Goal: Book appointment/travel/reservation

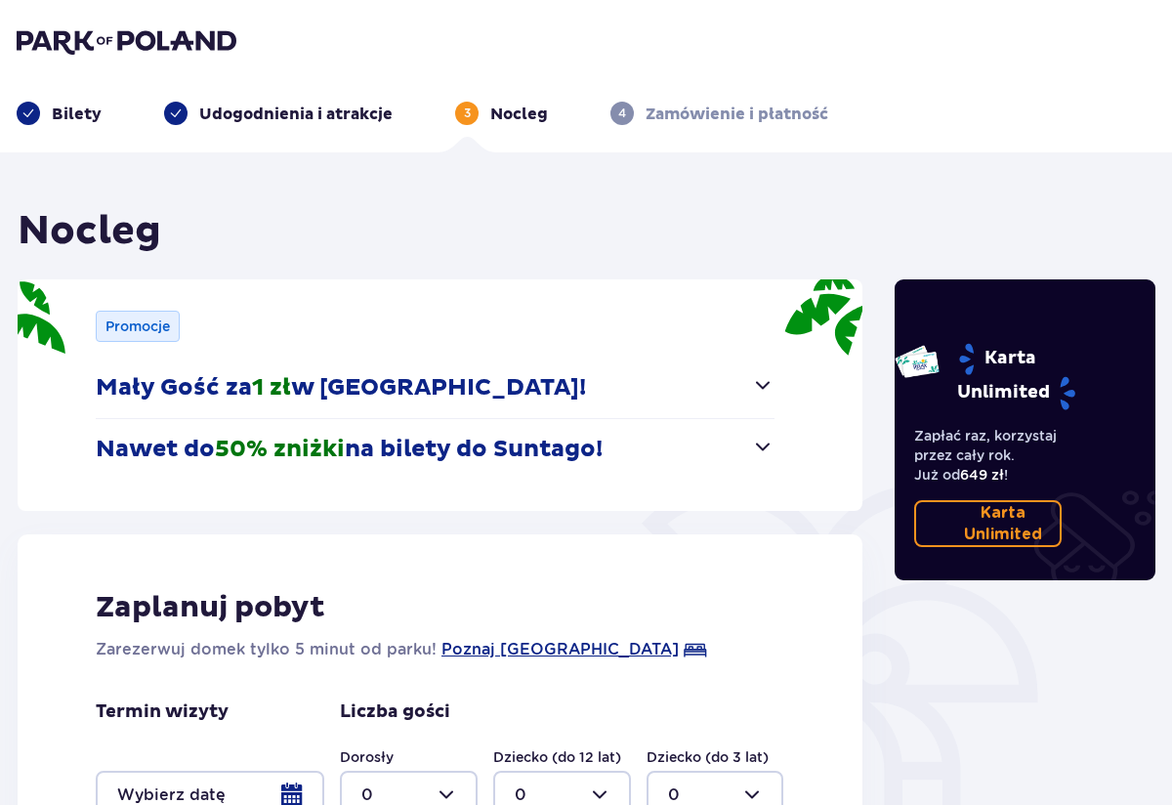
click at [1017, 143] on header "Bilety Udogodnienia i atrakcje 3 Nocleg 4 Zamówienie i płatność" at bounding box center [586, 76] width 1172 height 152
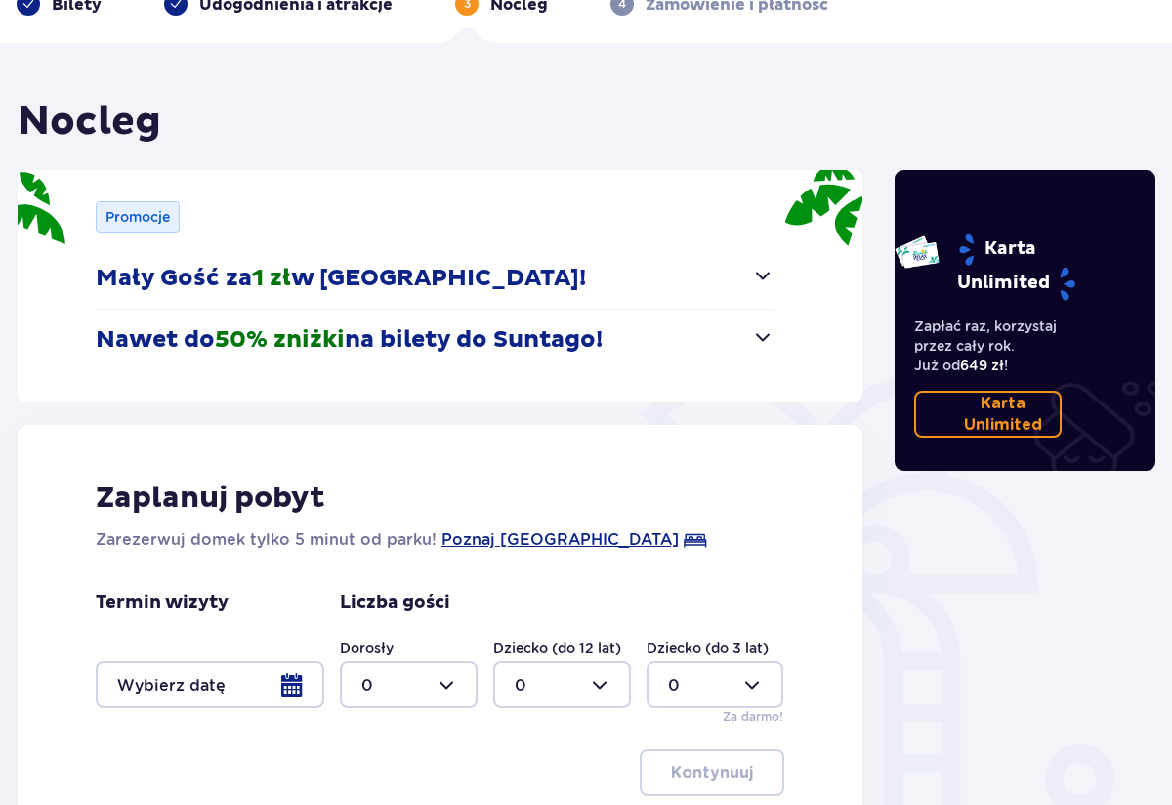
scroll to position [273, 0]
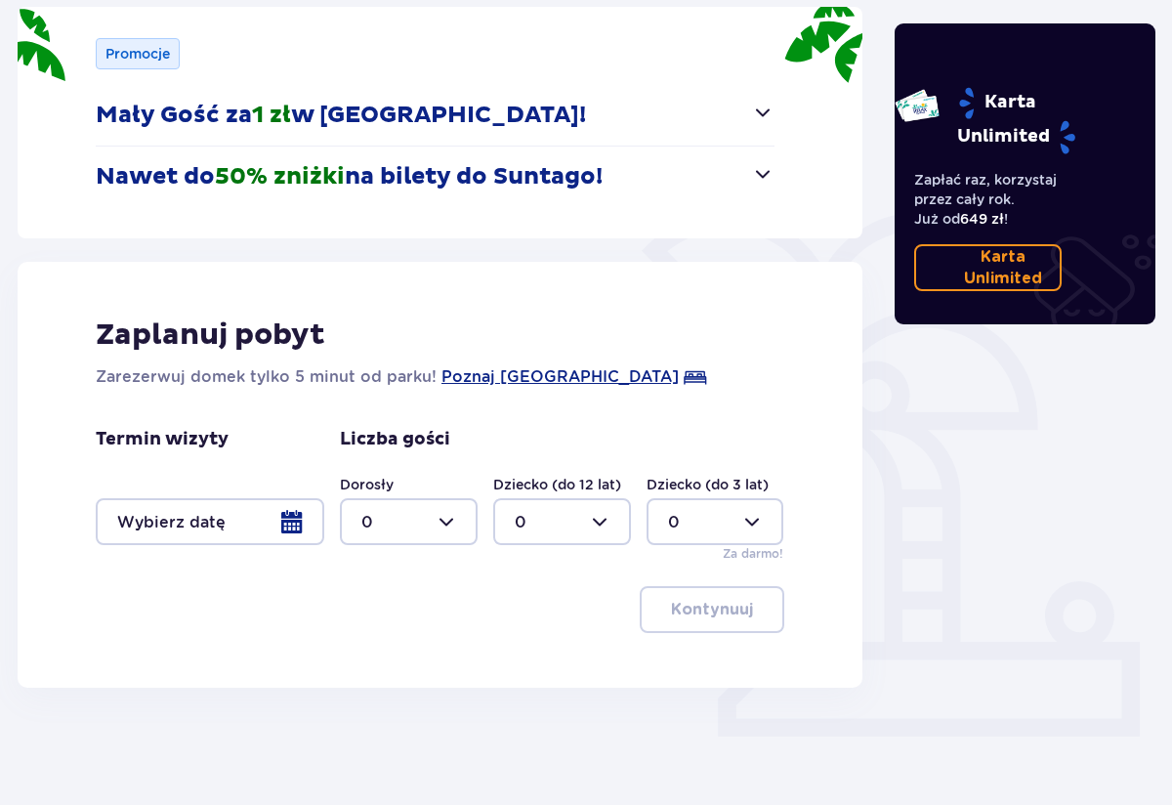
click at [1047, 642] on div "Karta Unlimited Zapłać raz, korzystaj przez cały rok. Już od 649 zł ! Karta Unl…" at bounding box center [1025, 311] width 293 height 753
click at [997, 566] on div "Karta Unlimited Zapłać raz, korzystaj przez cały rok. Już od 649 zł ! Karta Unl…" at bounding box center [1025, 311] width 293 height 753
click at [872, 211] on div "Nocleg Promocje Mały Gość za 1 zł w Suntago Village! Noc za złotówkę dla dzieci…" at bounding box center [440, 311] width 876 height 753
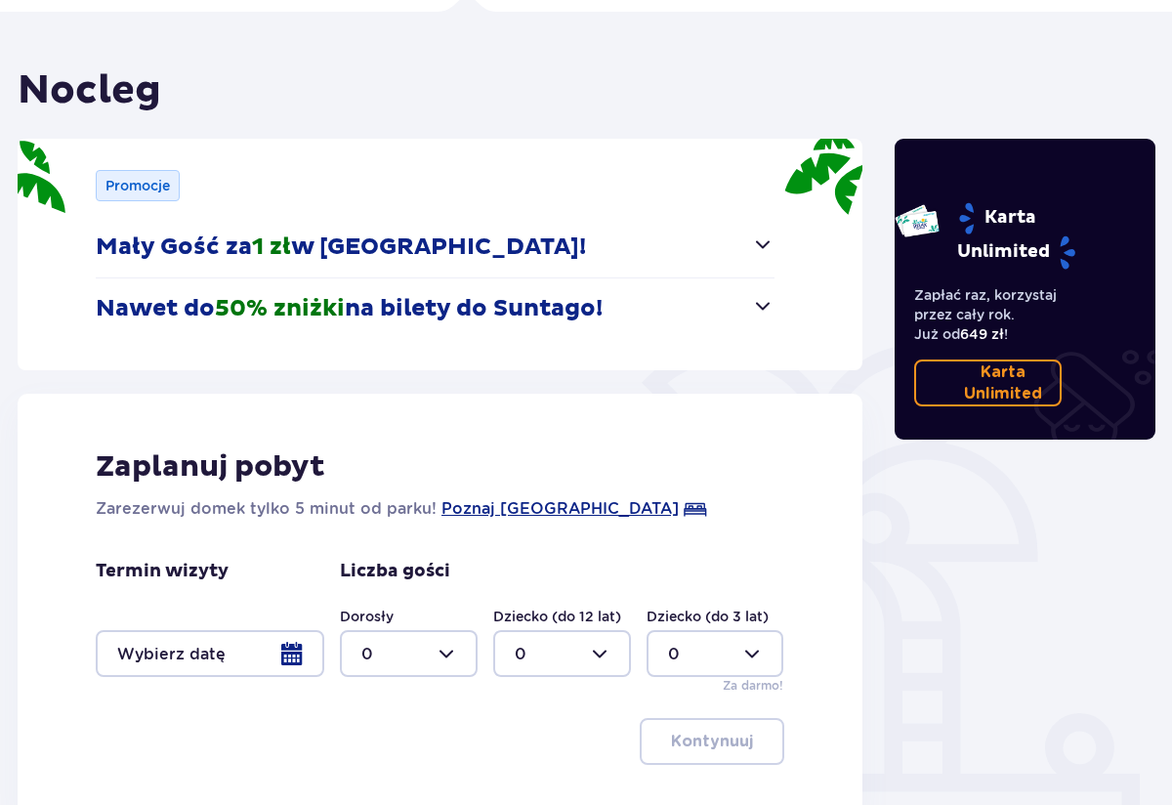
scroll to position [0, 0]
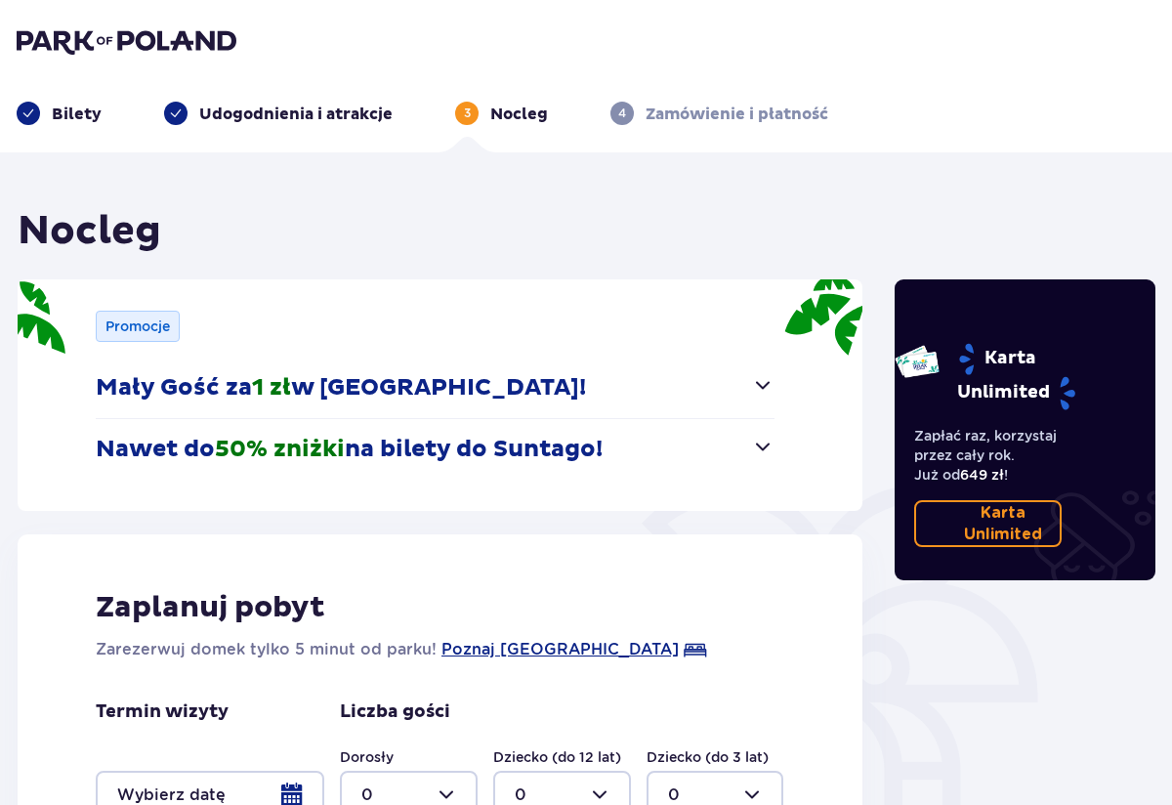
click at [873, 185] on div "Nocleg Promocje Mały Gość za 1 zł w Suntago Village! Noc za złotówkę dla dzieci…" at bounding box center [586, 614] width 1172 height 925
click at [731, 390] on button "Mały Gość za 1 zł w [GEOGRAPHIC_DATA]!" at bounding box center [435, 388] width 679 height 61
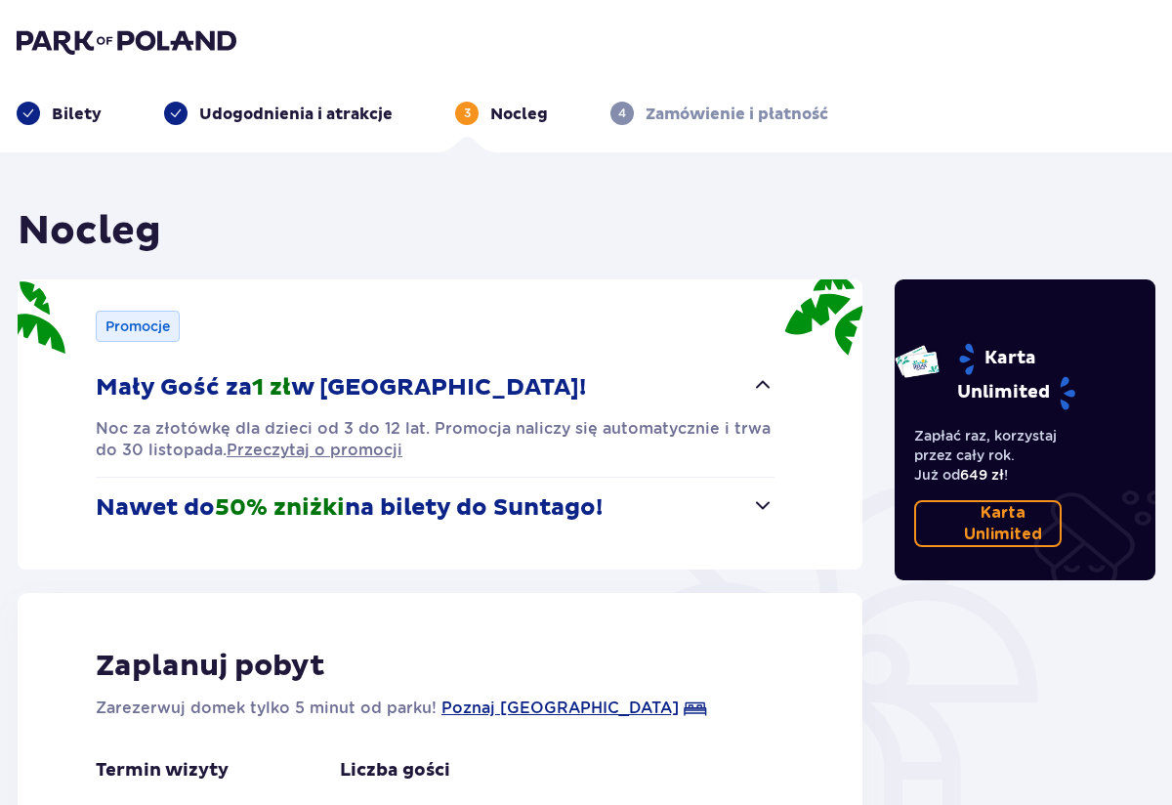
click at [731, 390] on button "Mały Gość za 1 zł w [GEOGRAPHIC_DATA]!" at bounding box center [435, 388] width 679 height 61
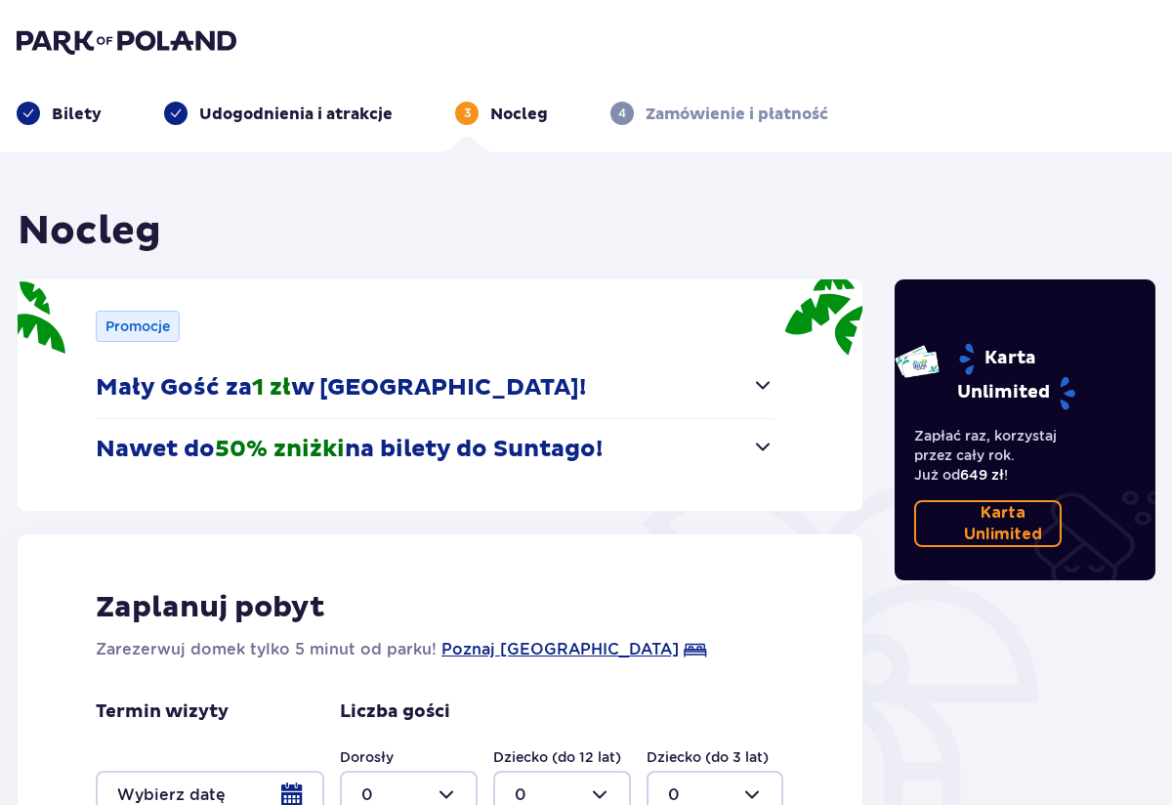
click at [767, 452] on span "button" at bounding box center [762, 446] width 23 height 23
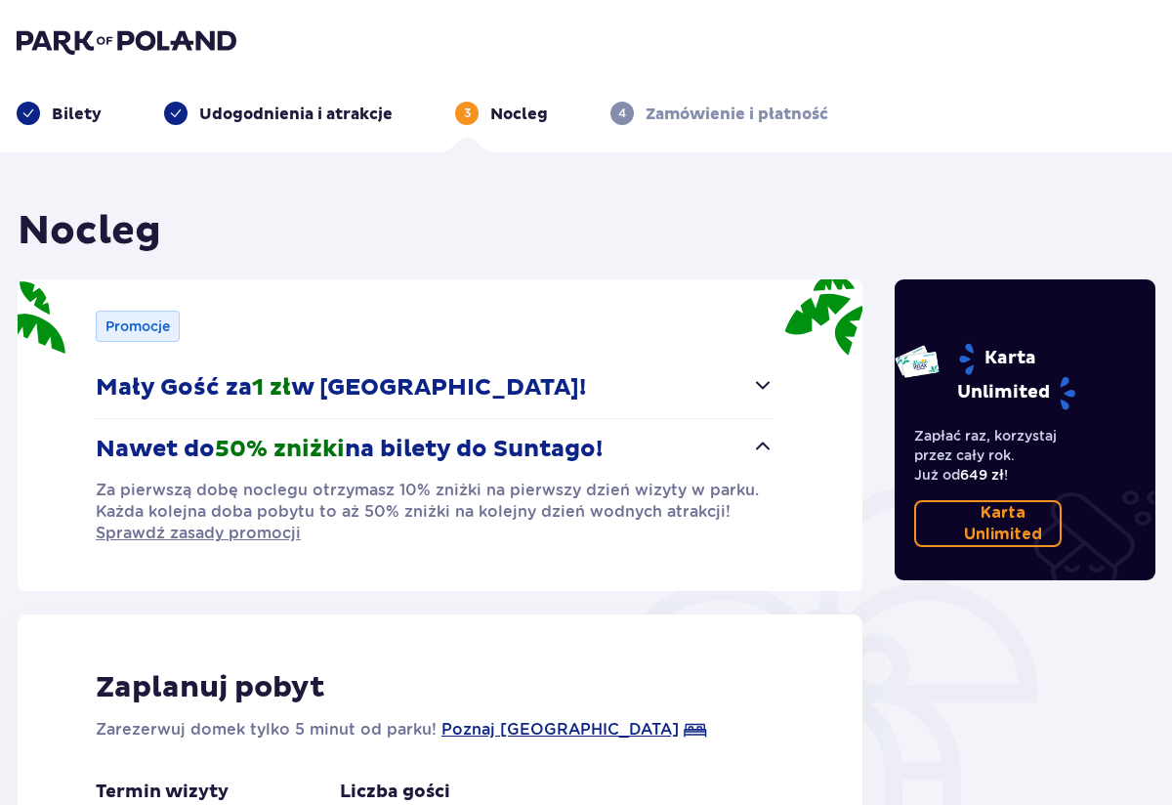
click at [768, 452] on span "button" at bounding box center [762, 446] width 23 height 23
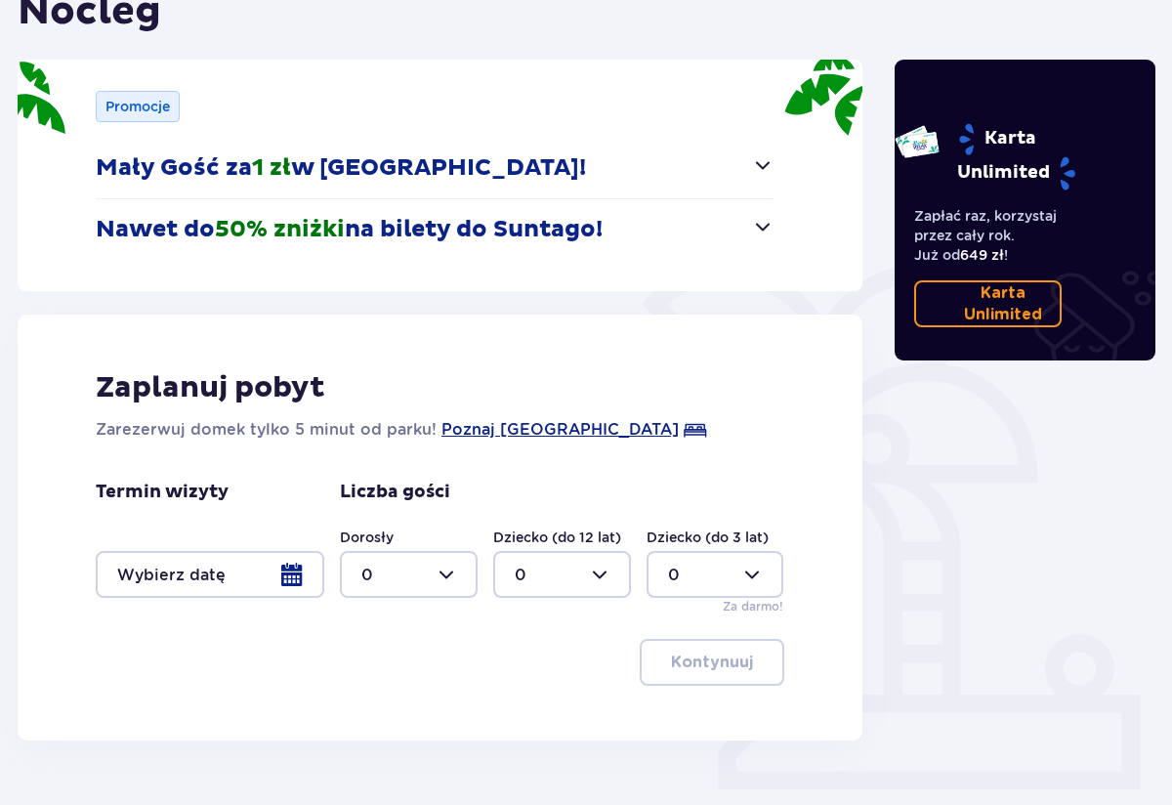
scroll to position [273, 0]
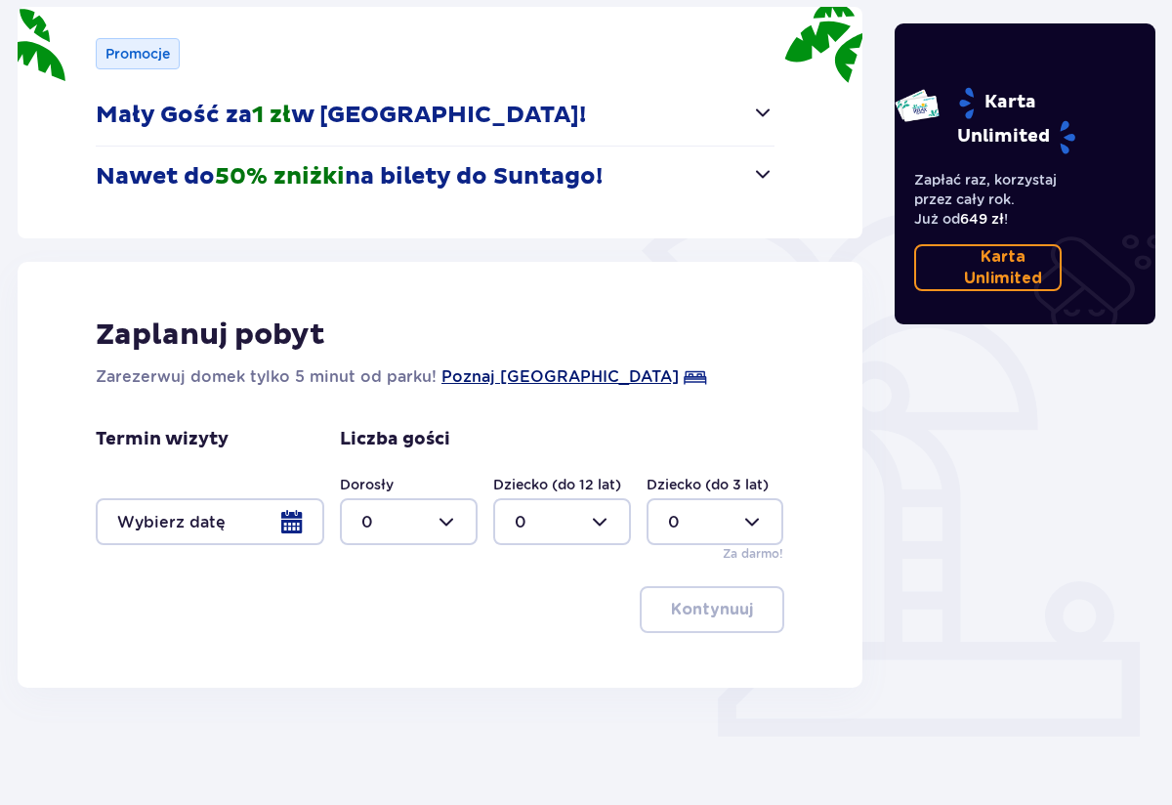
click at [560, 377] on span "Poznaj [GEOGRAPHIC_DATA]" at bounding box center [560, 376] width 237 height 23
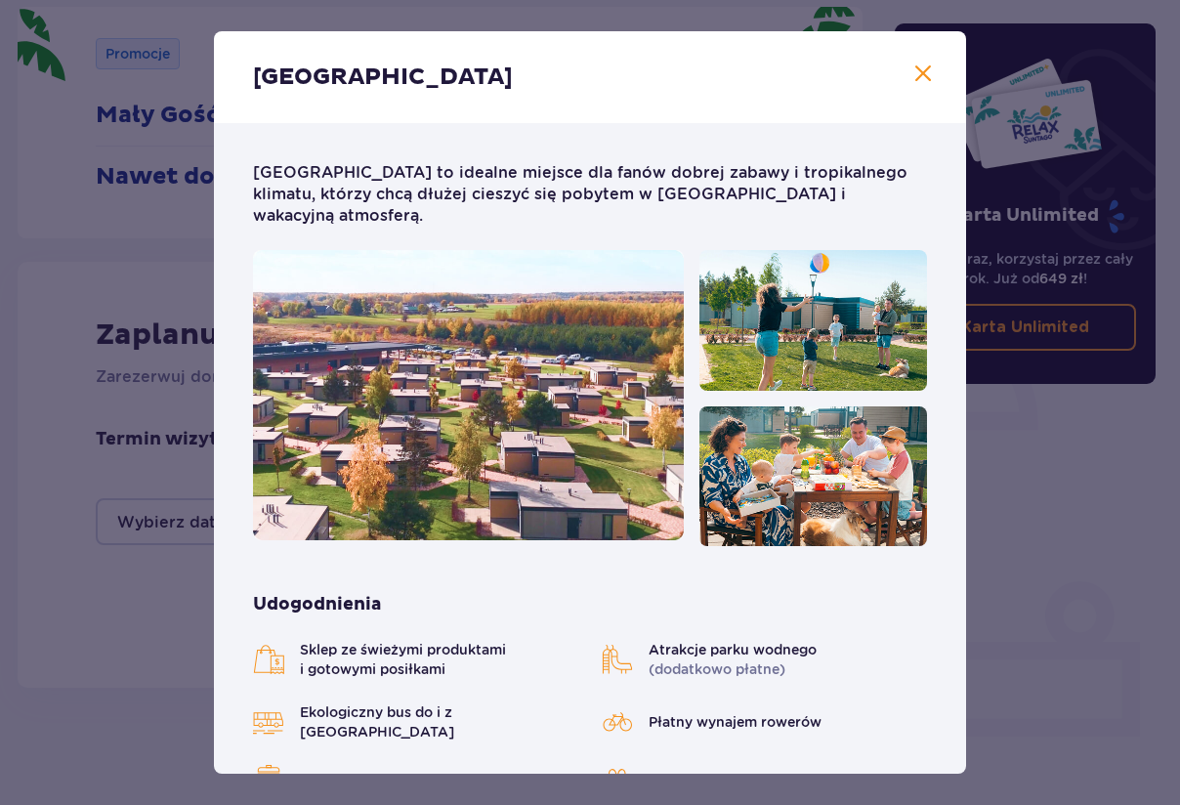
click at [922, 78] on span "Zamknij" at bounding box center [922, 74] width 23 height 23
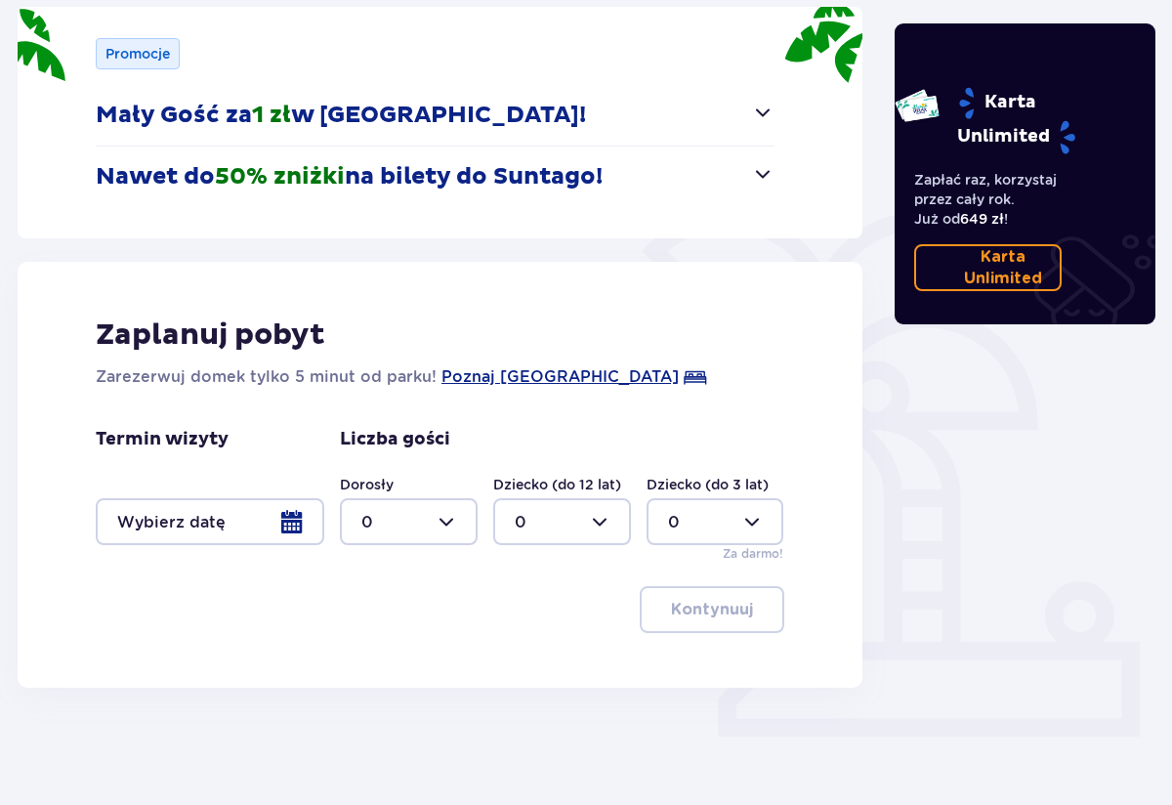
click at [283, 503] on div at bounding box center [210, 521] width 229 height 47
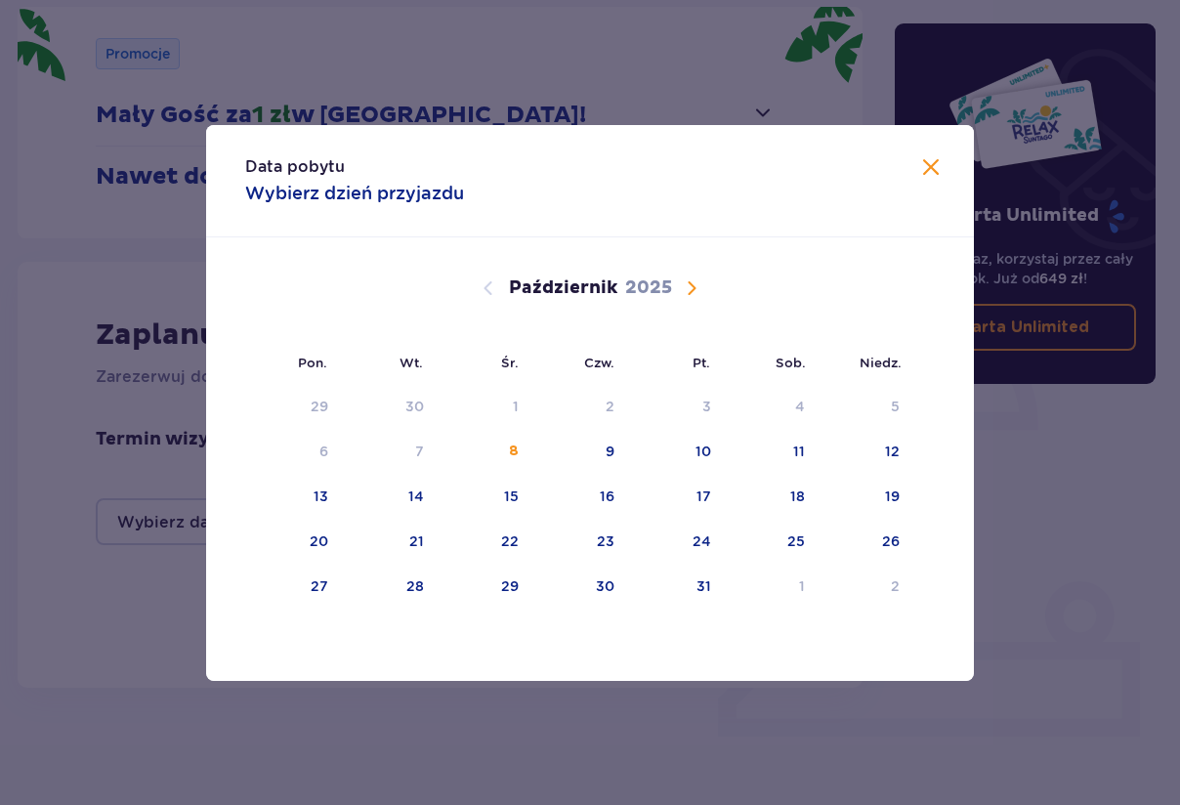
click at [935, 159] on span "Zamknij" at bounding box center [930, 167] width 23 height 23
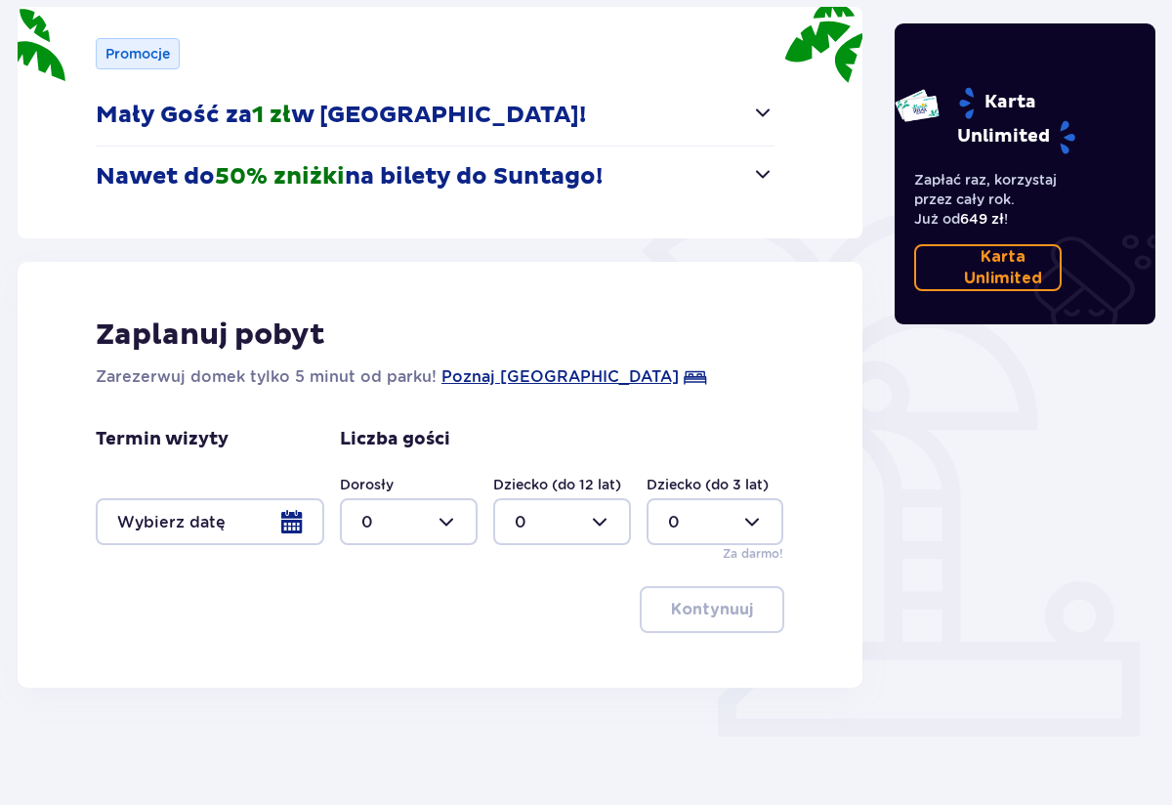
click at [440, 520] on div at bounding box center [409, 521] width 138 height 47
click at [591, 515] on div at bounding box center [562, 521] width 138 height 47
click at [727, 510] on div at bounding box center [716, 521] width 138 height 47
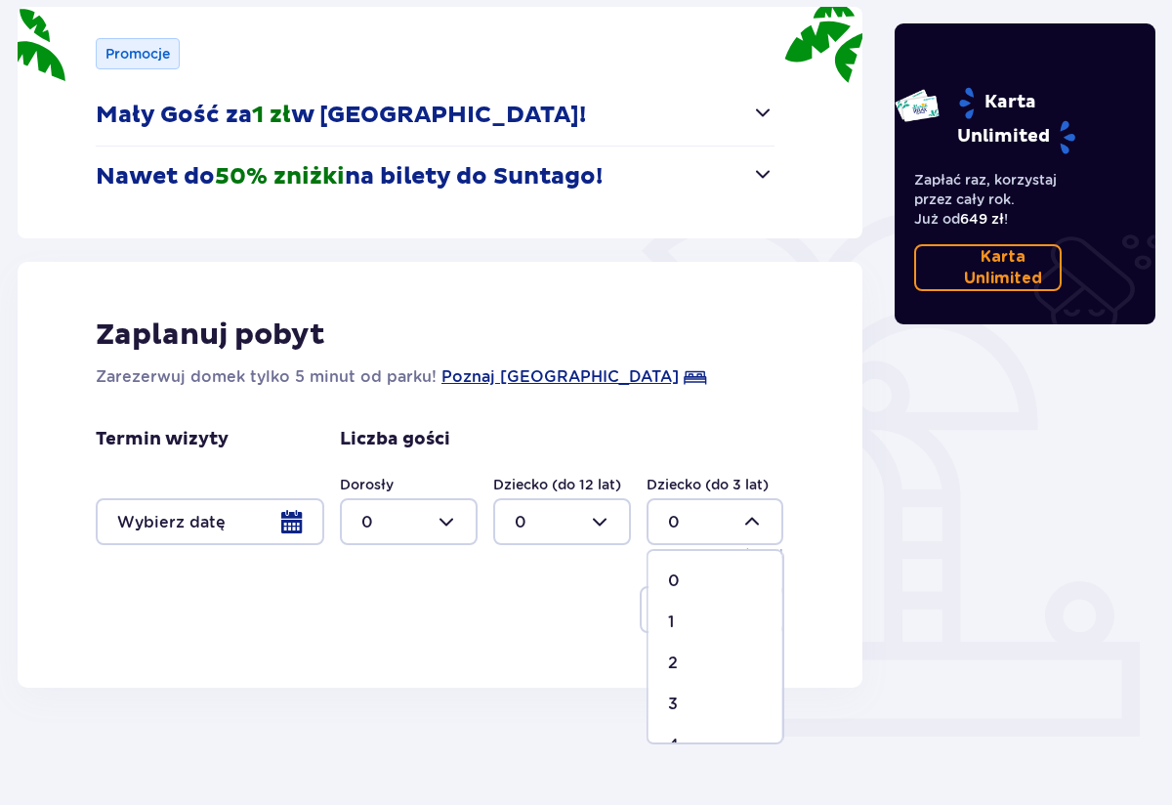
click at [727, 510] on div at bounding box center [716, 521] width 138 height 47
click at [835, 560] on div "Zaplanuj pobyt Zarezerwuj domek tylko 5 minut od parku! Poznaj [GEOGRAPHIC_DATA…" at bounding box center [440, 475] width 845 height 426
click at [658, 349] on div "Zaplanuj pobyt Zarezerwuj domek tylko 5 minut od parku! [GEOGRAPHIC_DATA]" at bounding box center [440, 352] width 689 height 72
click at [760, 265] on div "Zaplanuj pobyt Zarezerwuj domek tylko 5 minut od parku! Poznaj [GEOGRAPHIC_DATA…" at bounding box center [440, 475] width 845 height 426
